Goal: Find specific page/section: Find specific page/section

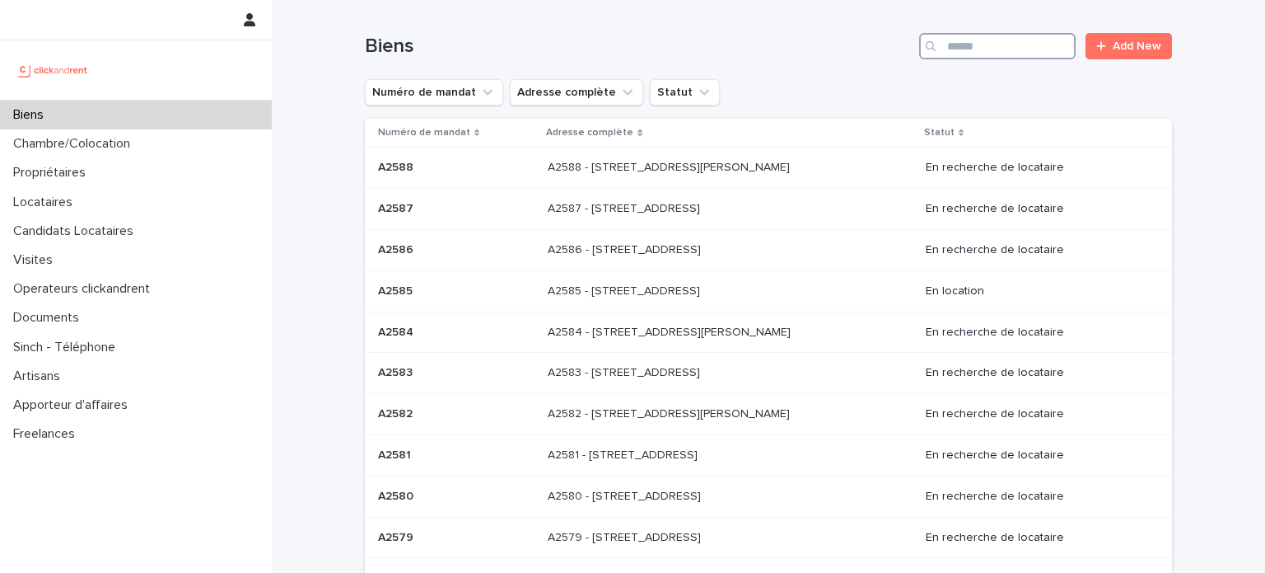
click at [989, 50] on input "Search" at bounding box center [997, 46] width 157 height 26
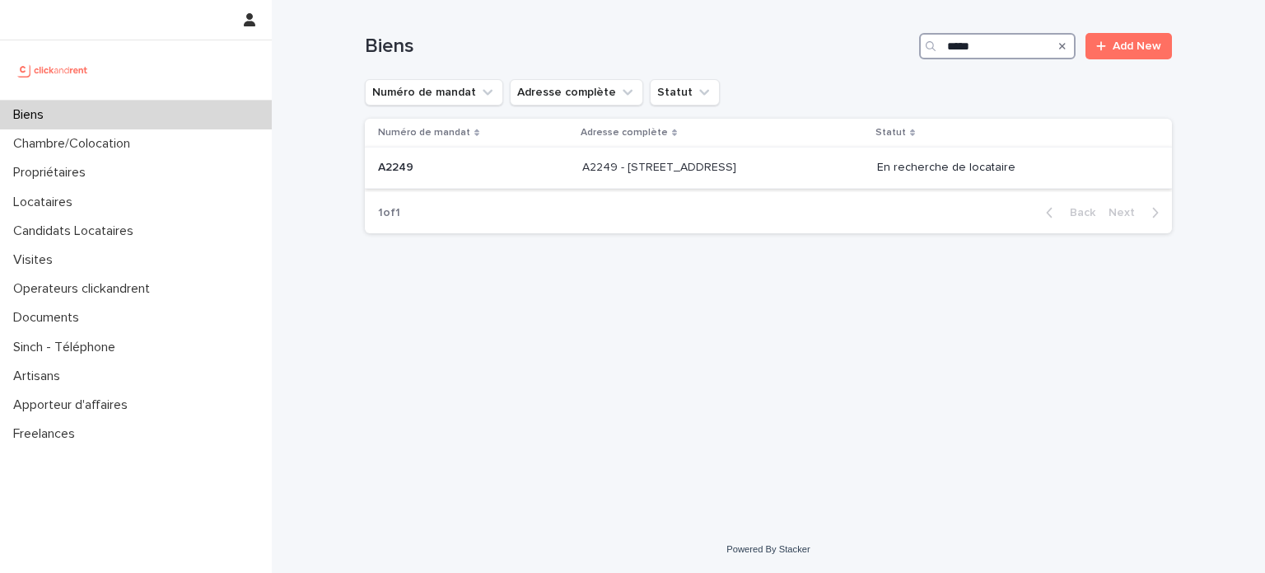
type input "*****"
click at [740, 158] on p "A2249 - [STREET_ADDRESS]" at bounding box center [660, 165] width 157 height 17
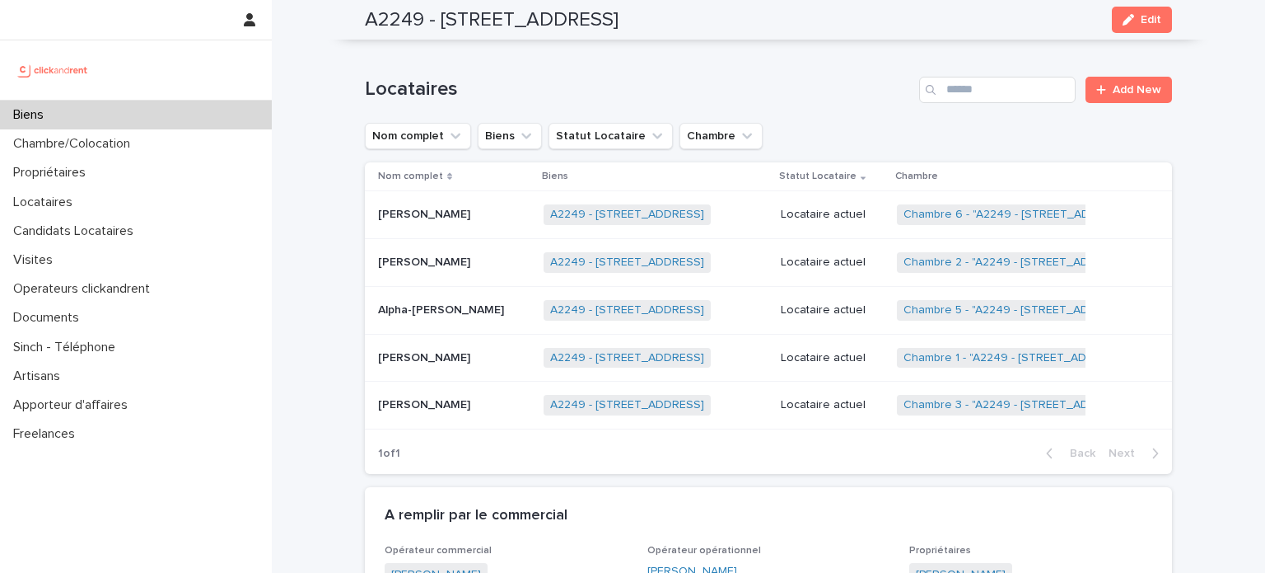
scroll to position [883, 0]
click at [444, 394] on p "[PERSON_NAME]" at bounding box center [426, 402] width 96 height 17
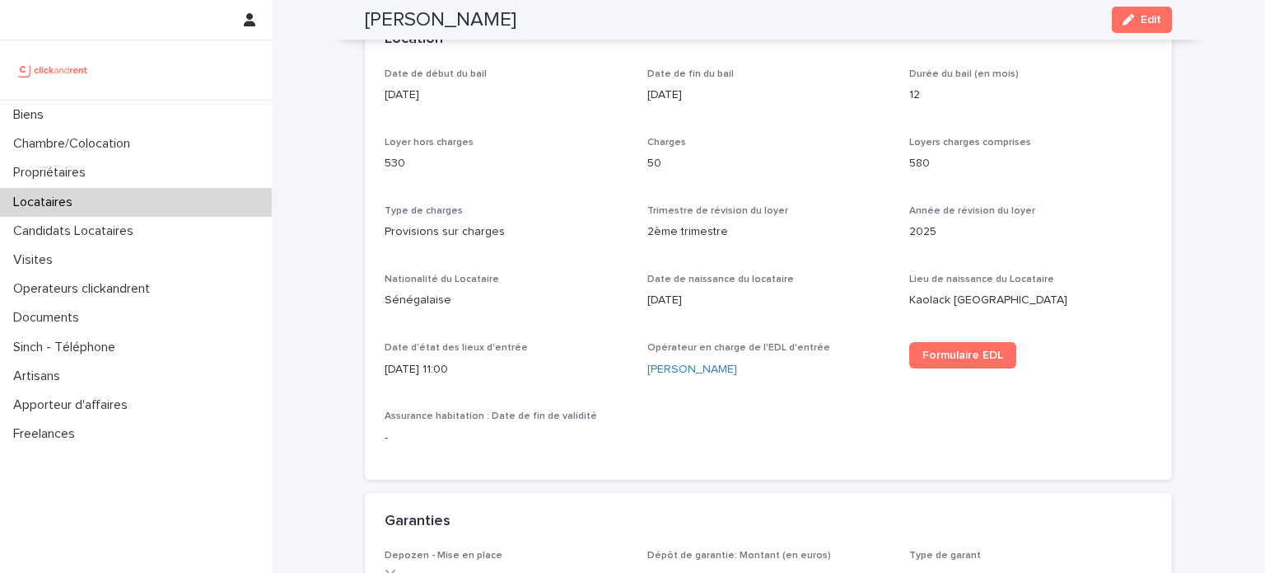
scroll to position [534, 0]
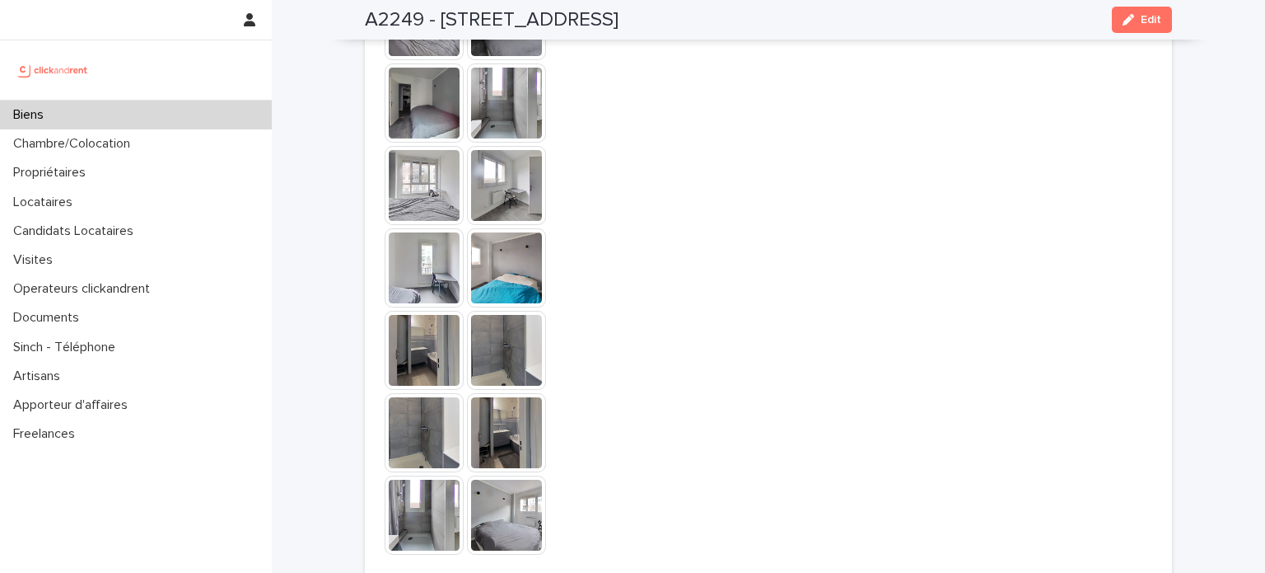
scroll to position [4751, 0]
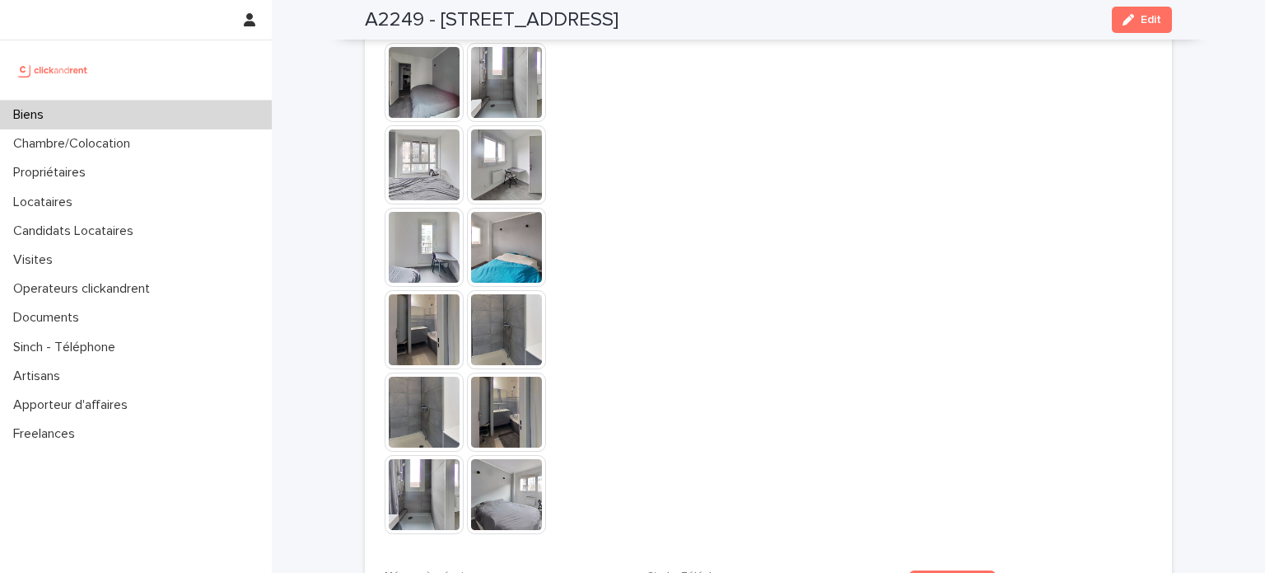
click at [488, 455] on img at bounding box center [506, 494] width 79 height 79
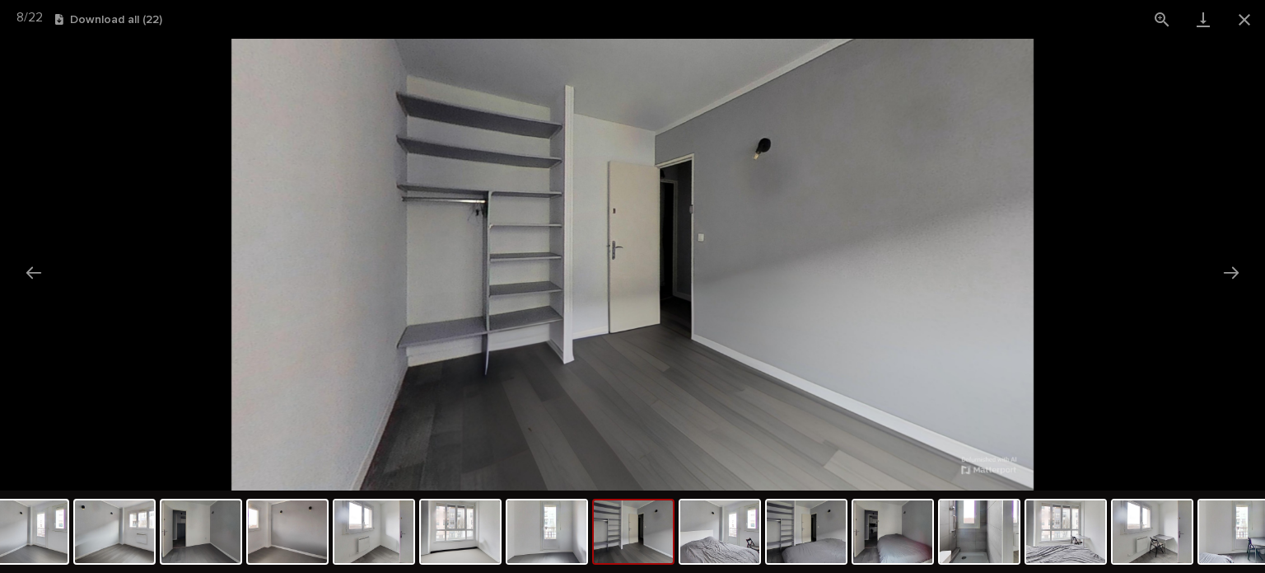
click at [488, 376] on img at bounding box center [633, 264] width 802 height 451
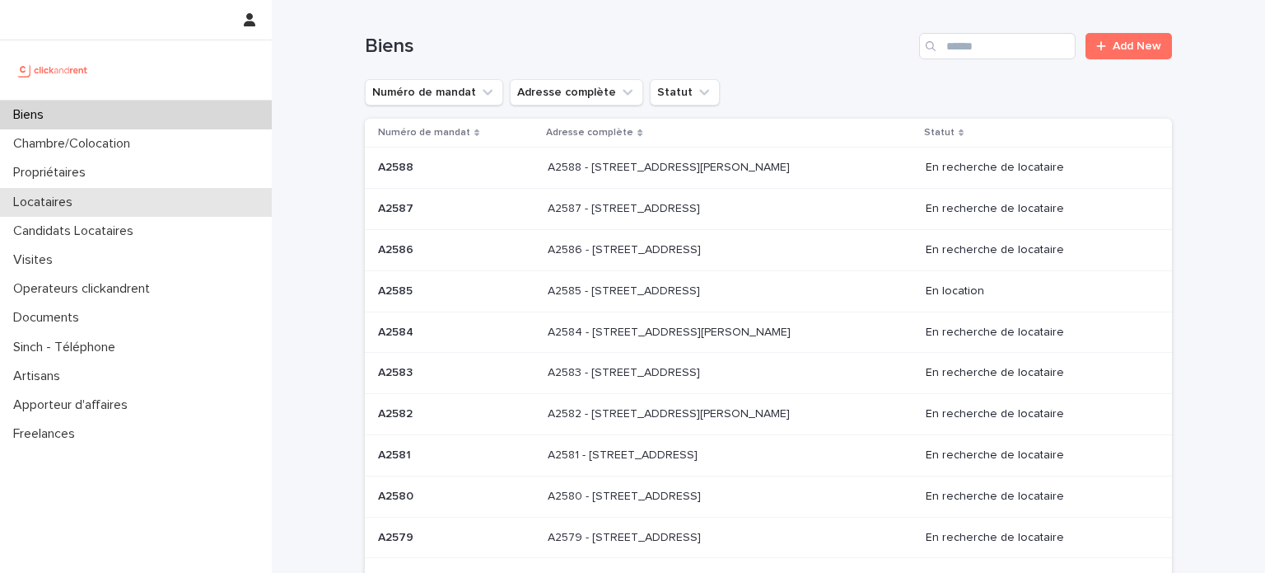
click at [112, 204] on div "Locataires" at bounding box center [136, 202] width 272 height 29
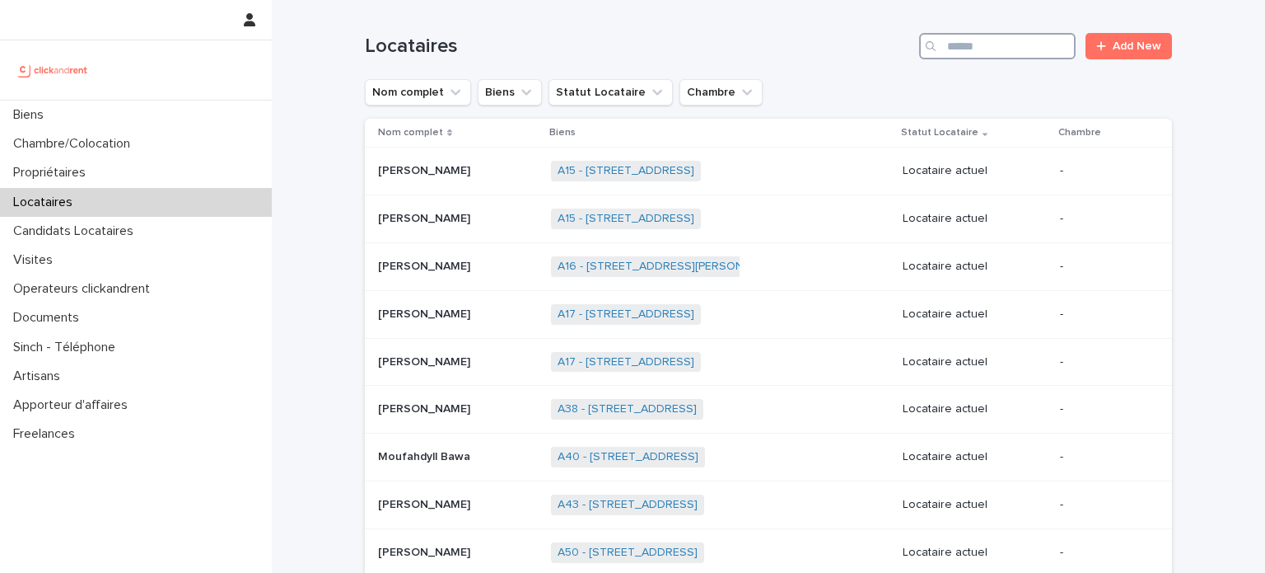
click at [979, 40] on input "Search" at bounding box center [997, 46] width 157 height 26
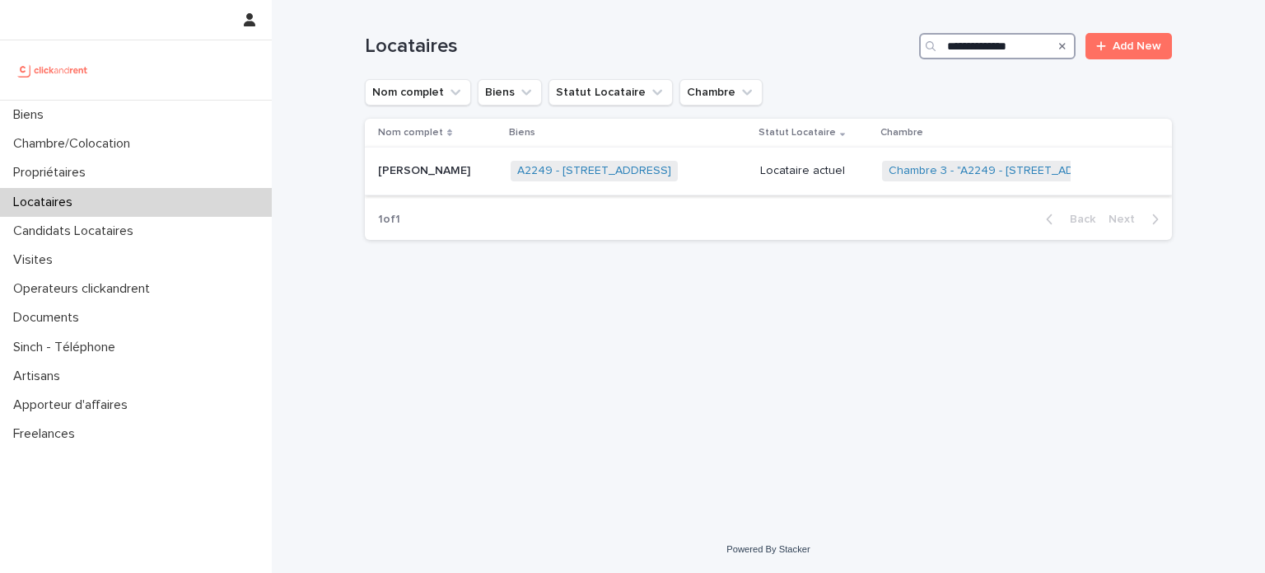
type input "**********"
click at [435, 174] on p "[PERSON_NAME]" at bounding box center [426, 169] width 96 height 17
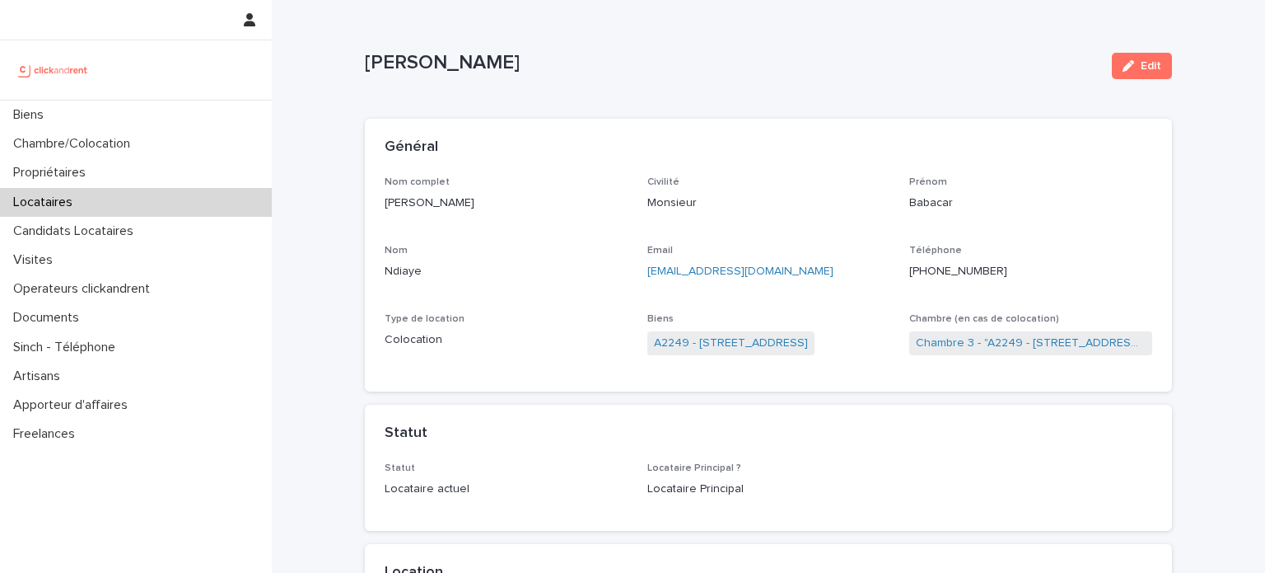
click at [76, 73] on img at bounding box center [53, 70] width 80 height 33
